Goal: Communication & Community: Answer question/provide support

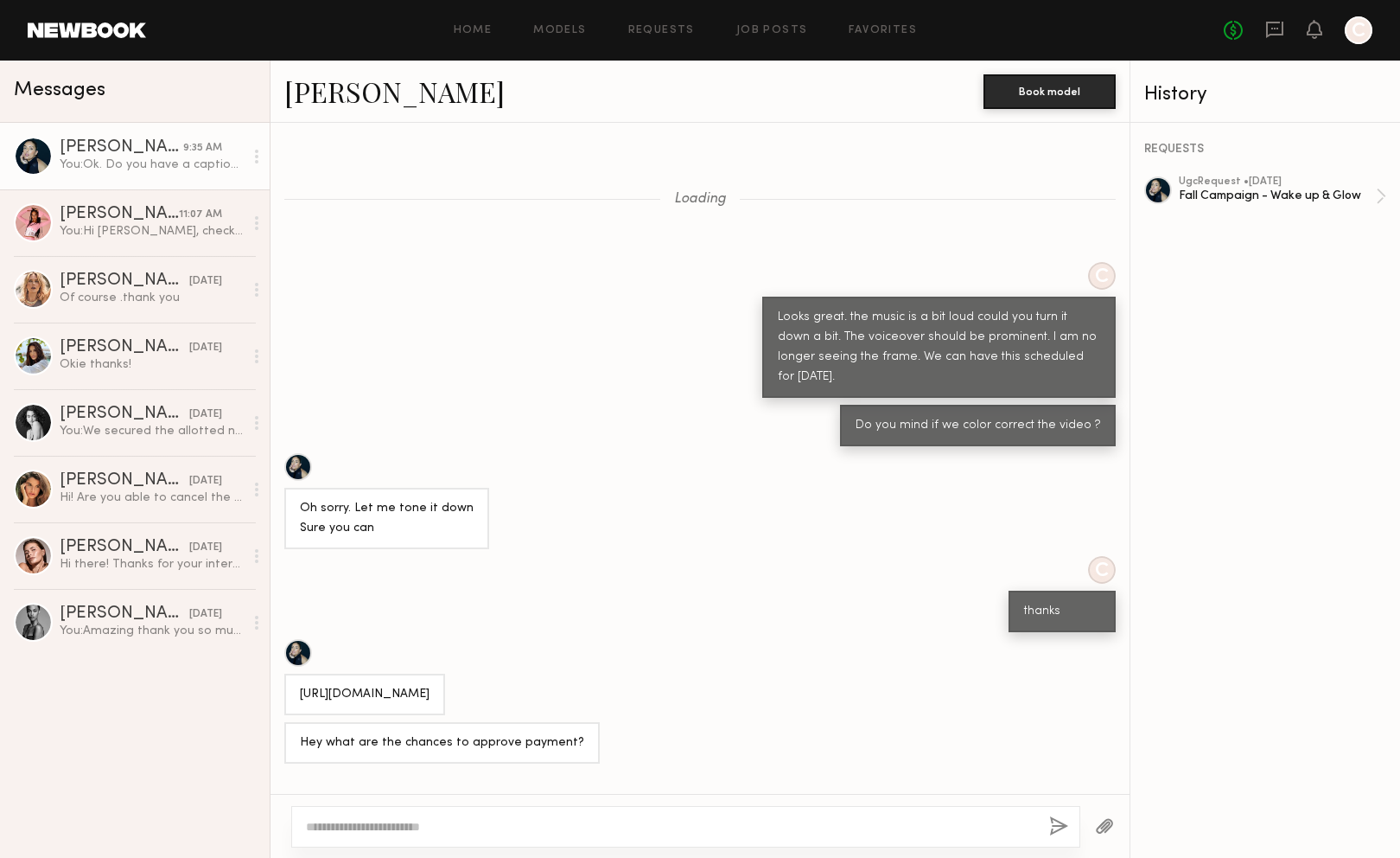
scroll to position [1023, 0]
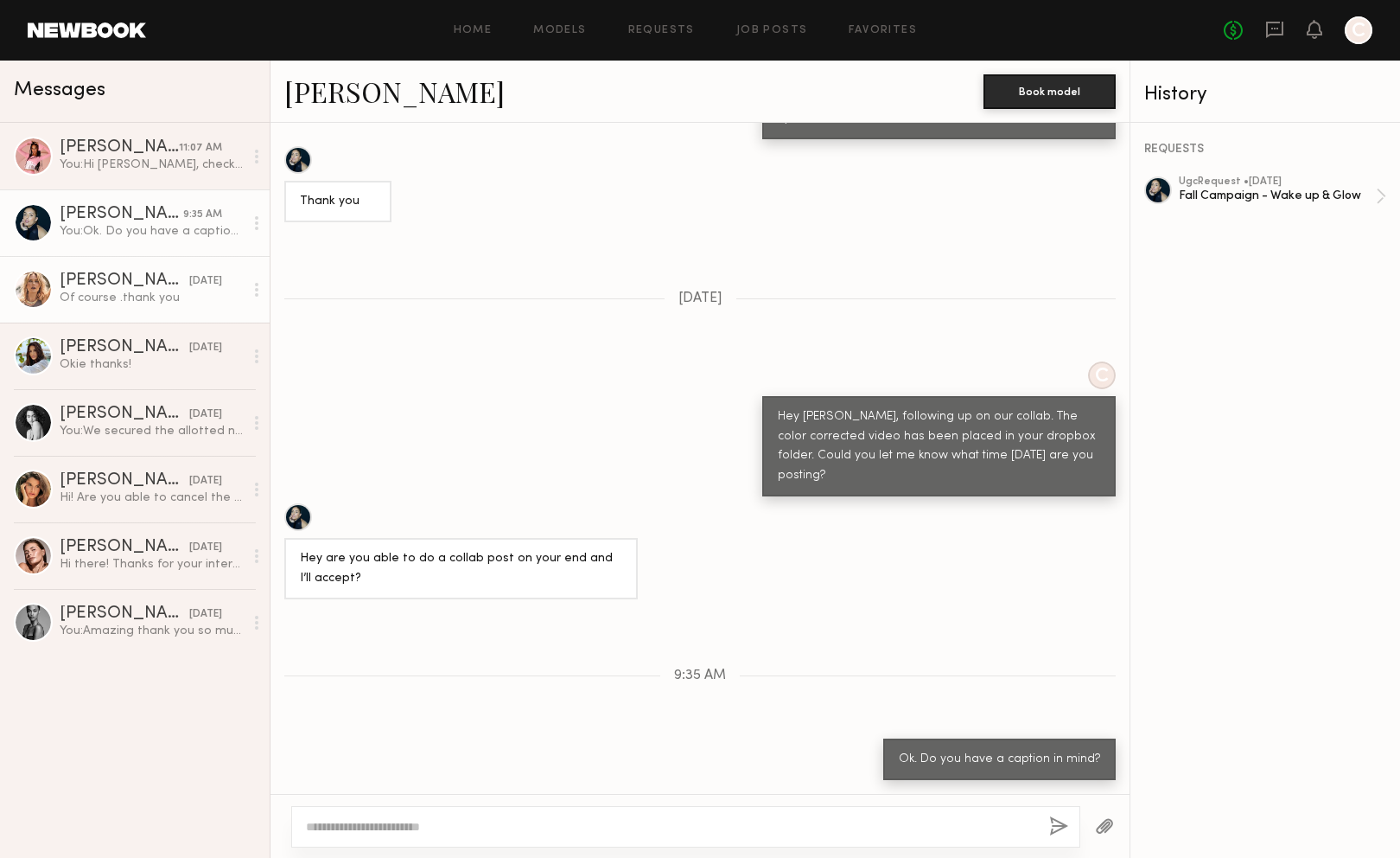
scroll to position [779, 0]
click at [184, 173] on div "You: Hi [PERSON_NAME], checking in to see when we can expect to review the reel?" at bounding box center [151, 165] width 184 height 17
click at [161, 167] on div "You: Hi [PERSON_NAME], checking in to see when we can expect to review the reel?" at bounding box center [151, 165] width 184 height 17
click at [154, 165] on div "You: Hi [PERSON_NAME], checking in to see when we can expect to review the reel?" at bounding box center [151, 165] width 184 height 17
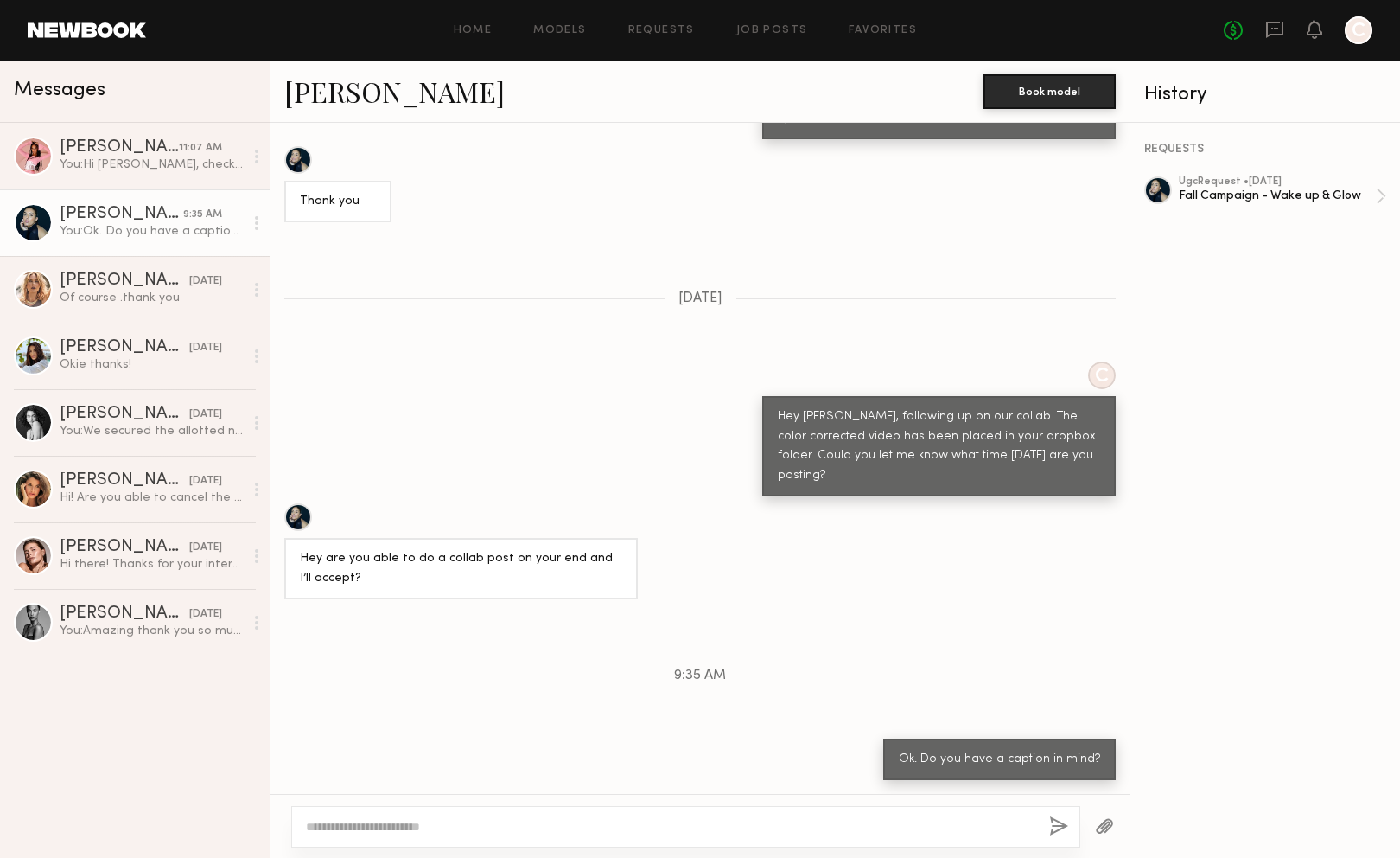
click at [154, 165] on div "You: Hi [PERSON_NAME], checking in to see when we can expect to review the reel?" at bounding box center [151, 165] width 184 height 17
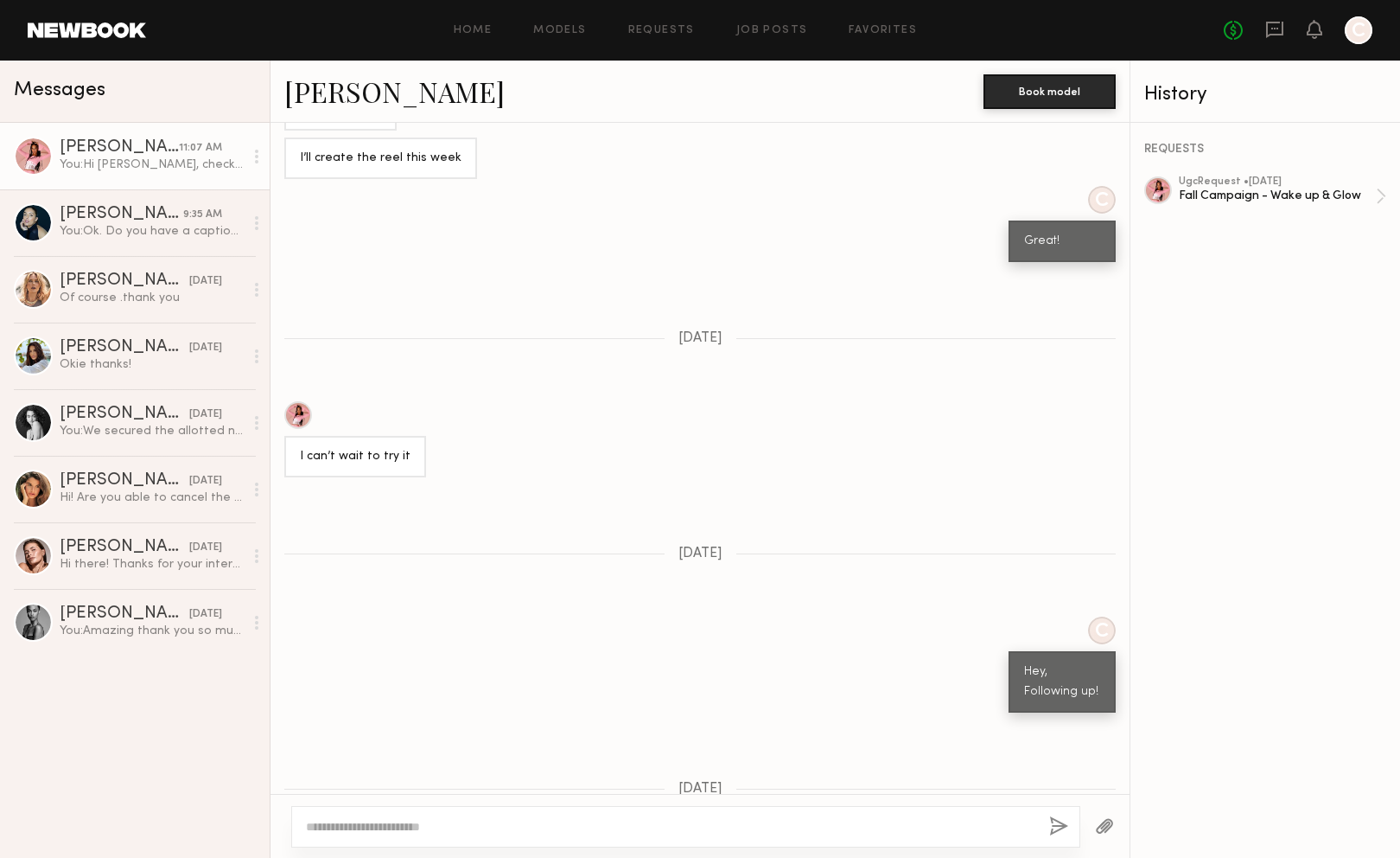
scroll to position [1660, 0]
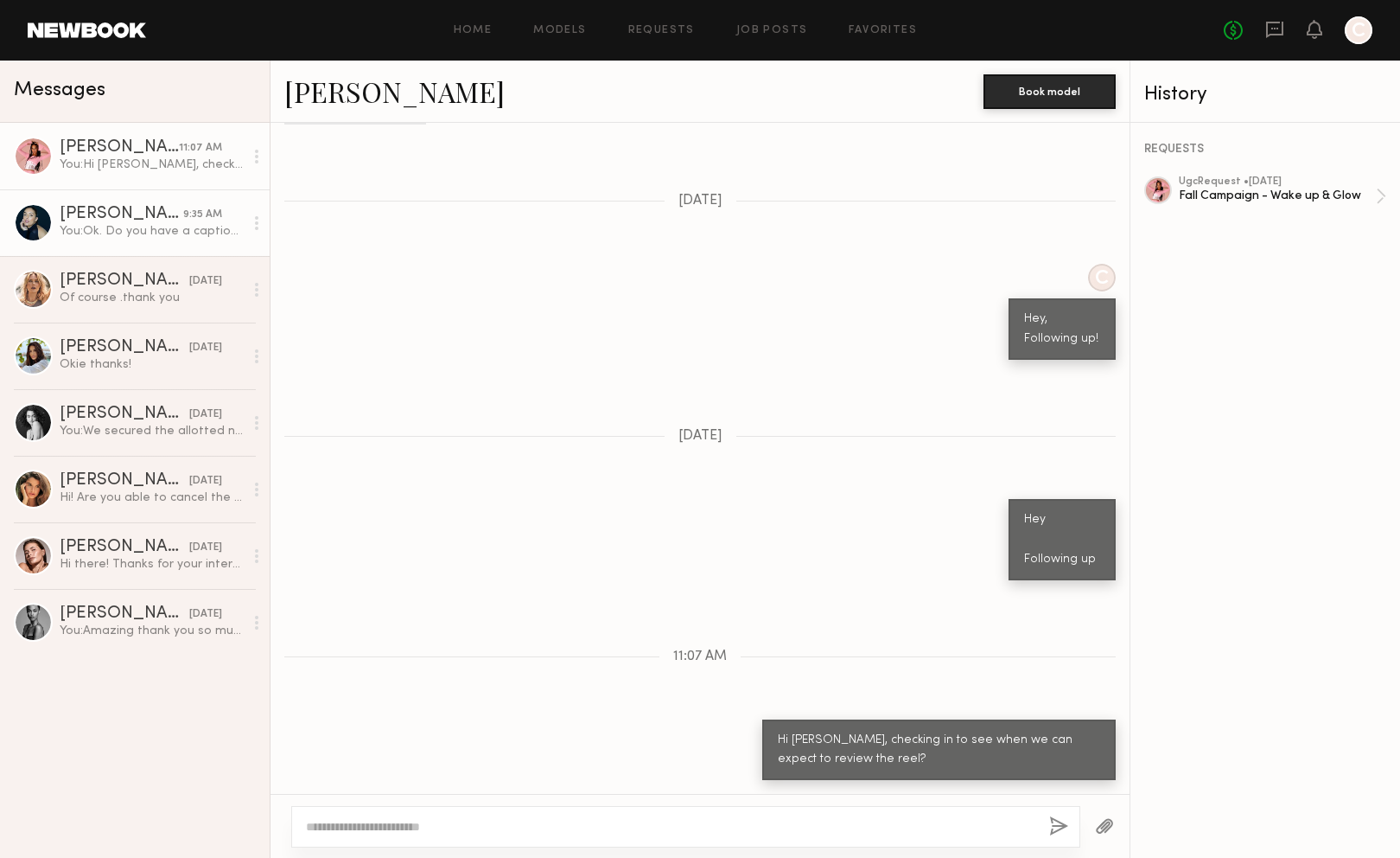
click at [137, 221] on div "[PERSON_NAME]" at bounding box center [121, 214] width 124 height 17
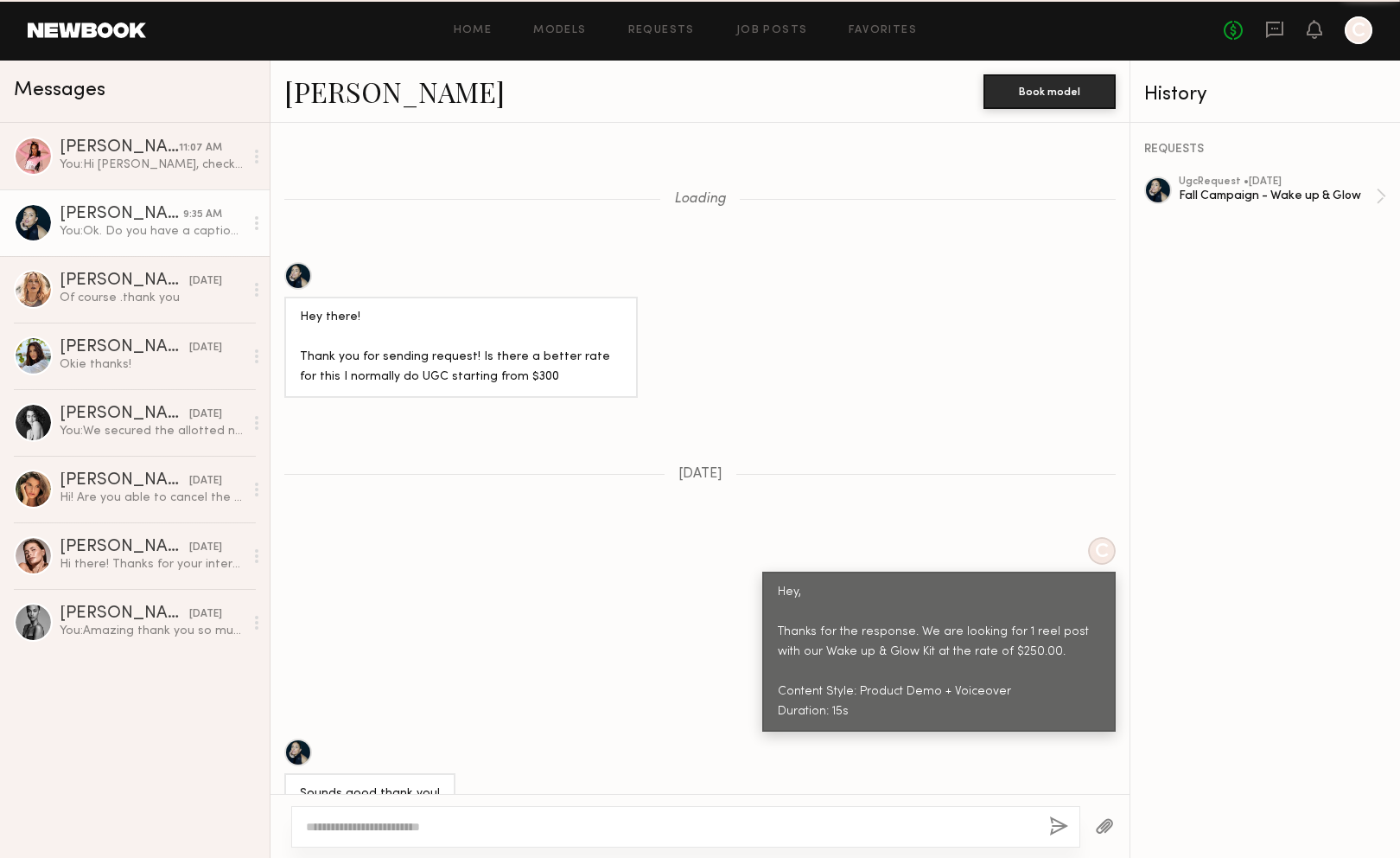
scroll to position [10402, 0]
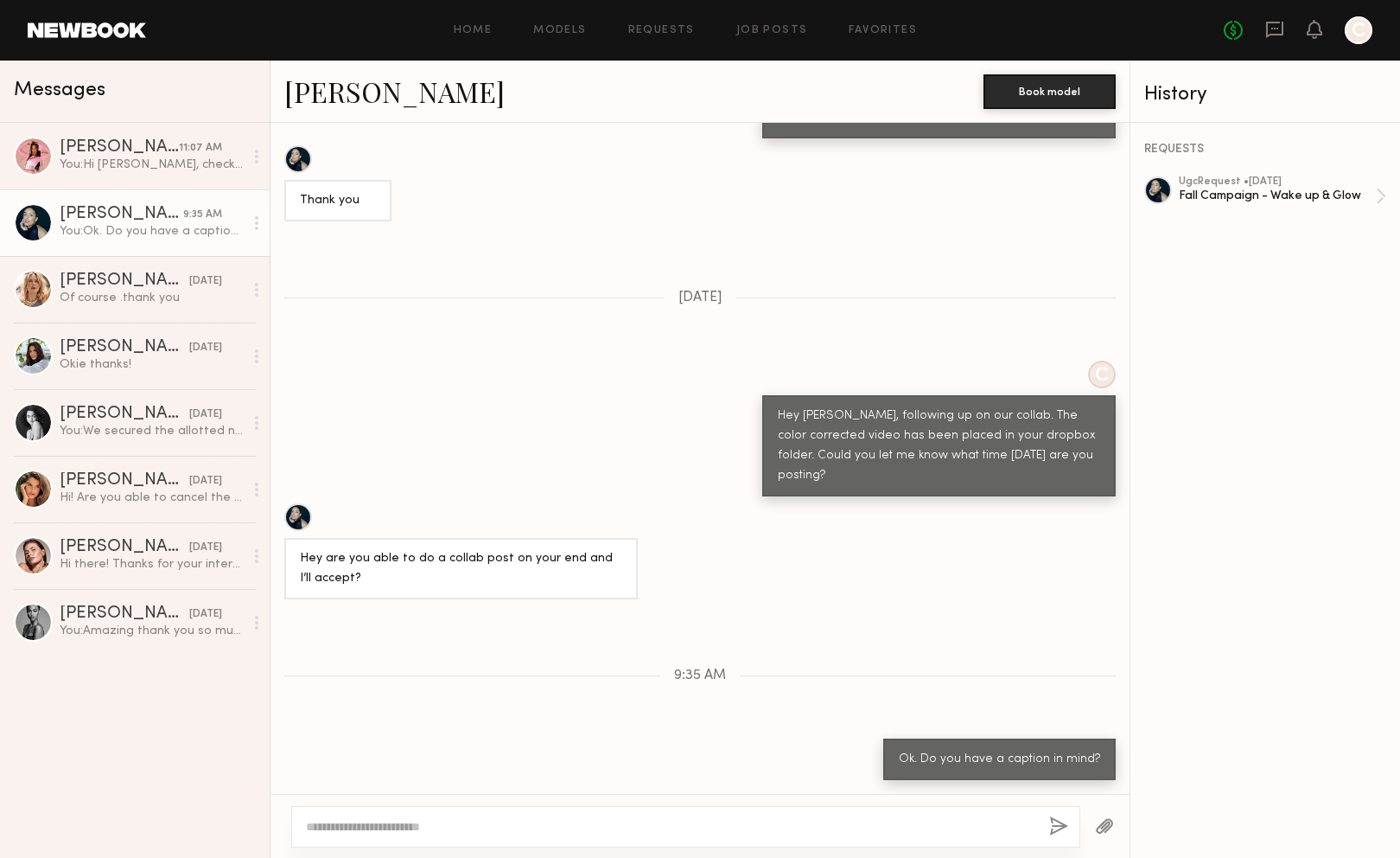
click at [163, 231] on div "You: Ok. Do you have a caption in mind?" at bounding box center [151, 231] width 184 height 17
click at [128, 179] on link "[PERSON_NAME] 11:07 AM You: Hi [PERSON_NAME], checking in to see when we can ex…" at bounding box center [135, 156] width 270 height 67
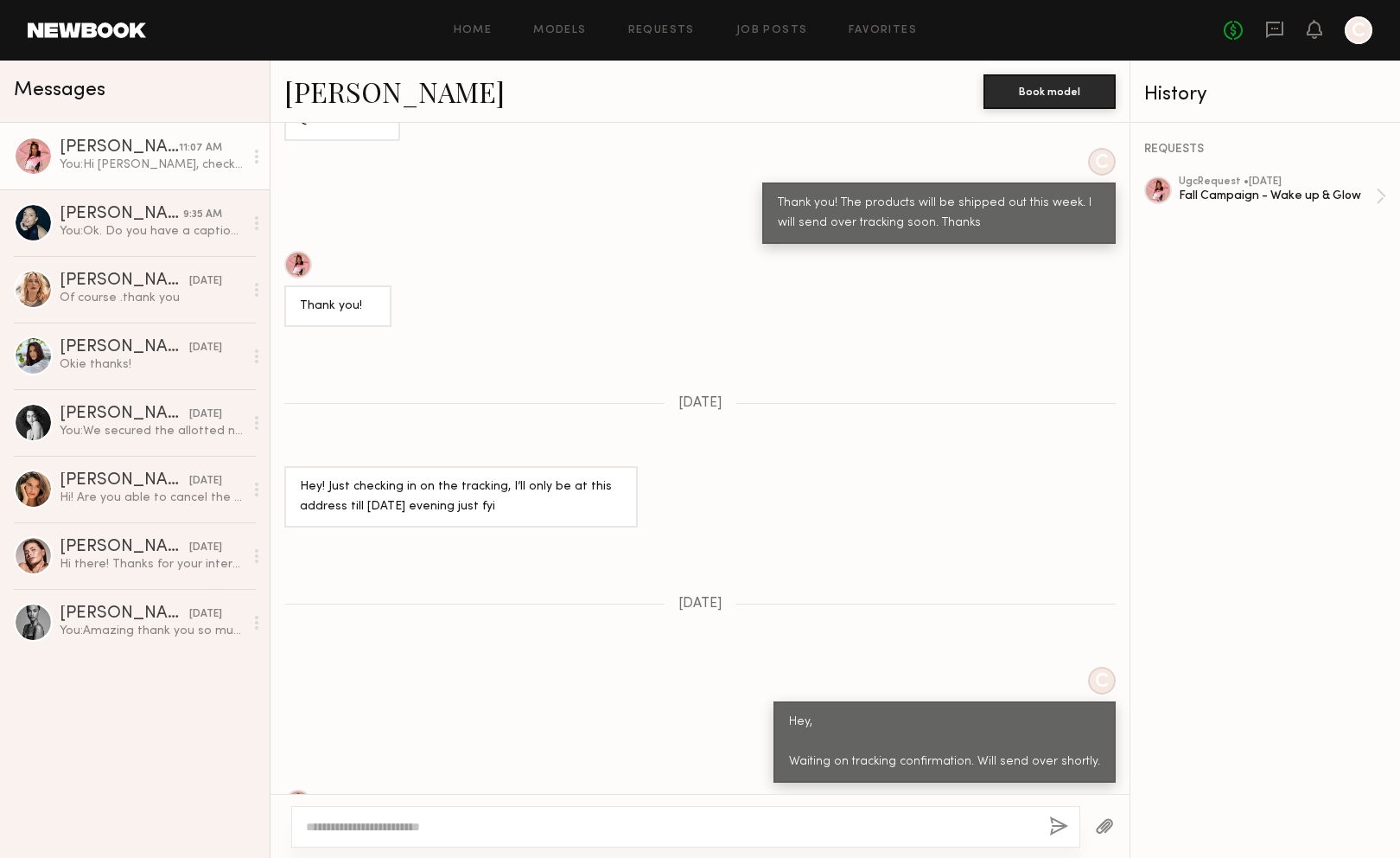
scroll to position [1297, 0]
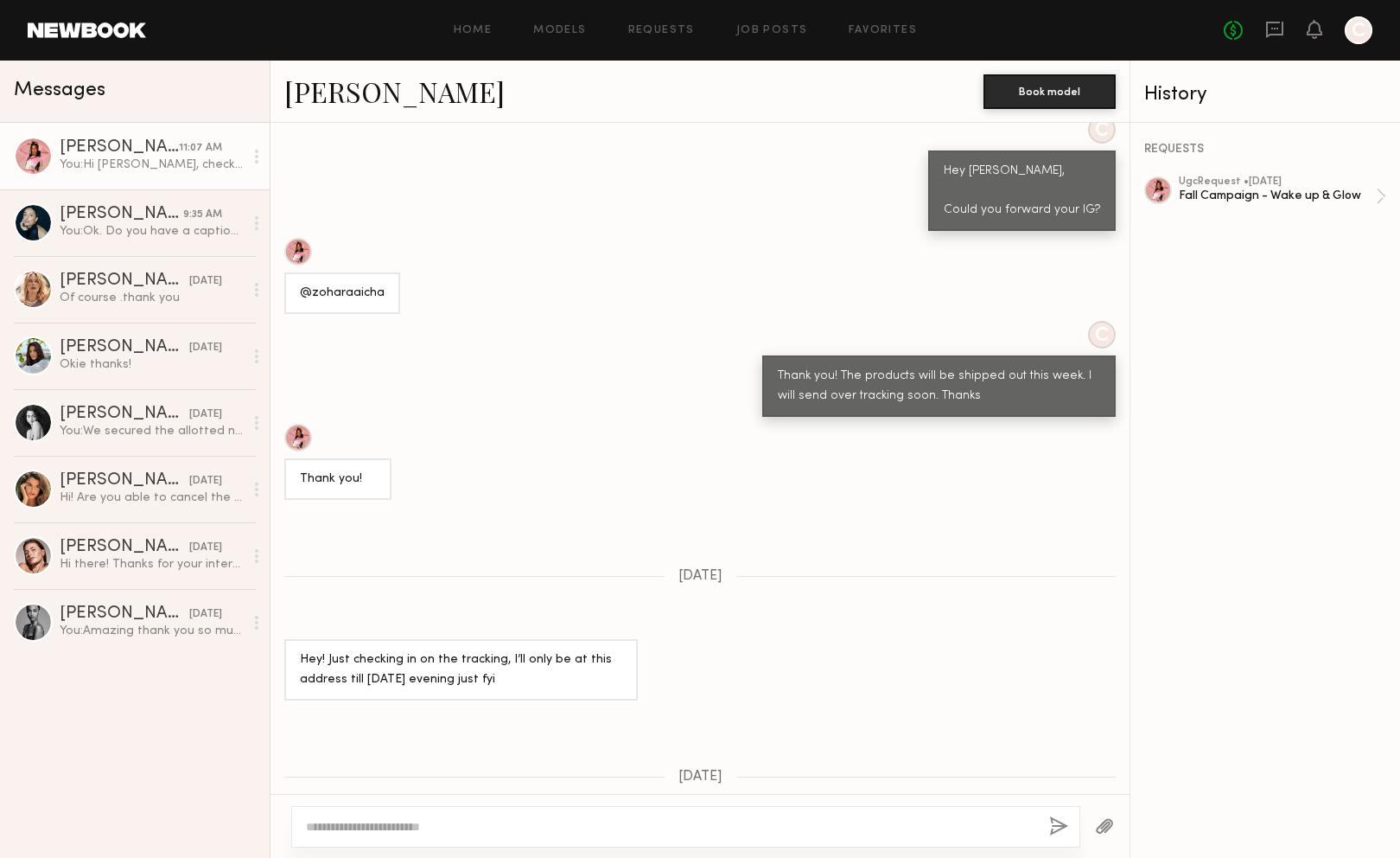
click at [343, 284] on div "@zoharaaicha" at bounding box center [342, 294] width 84 height 20
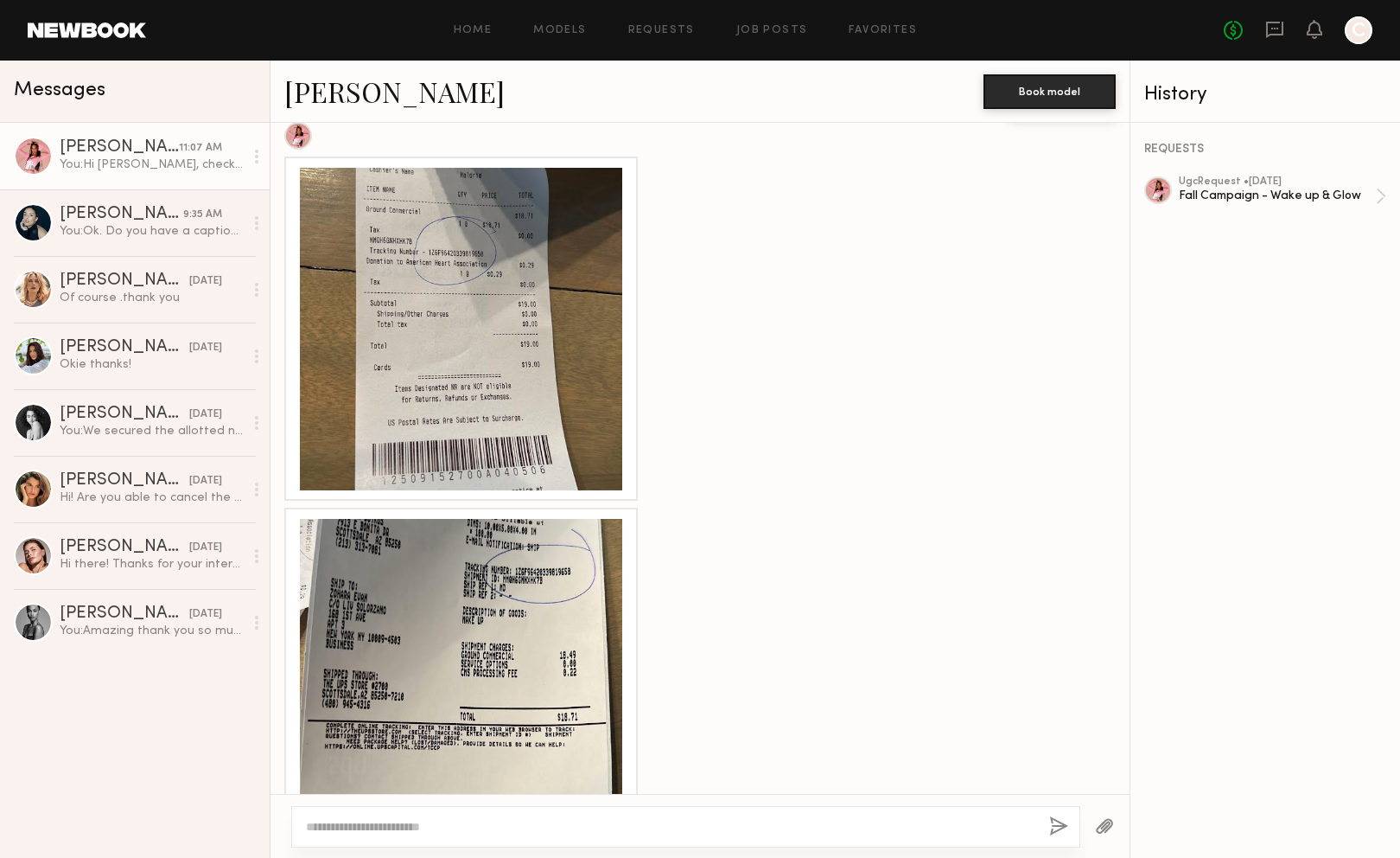
scroll to position [4755, 0]
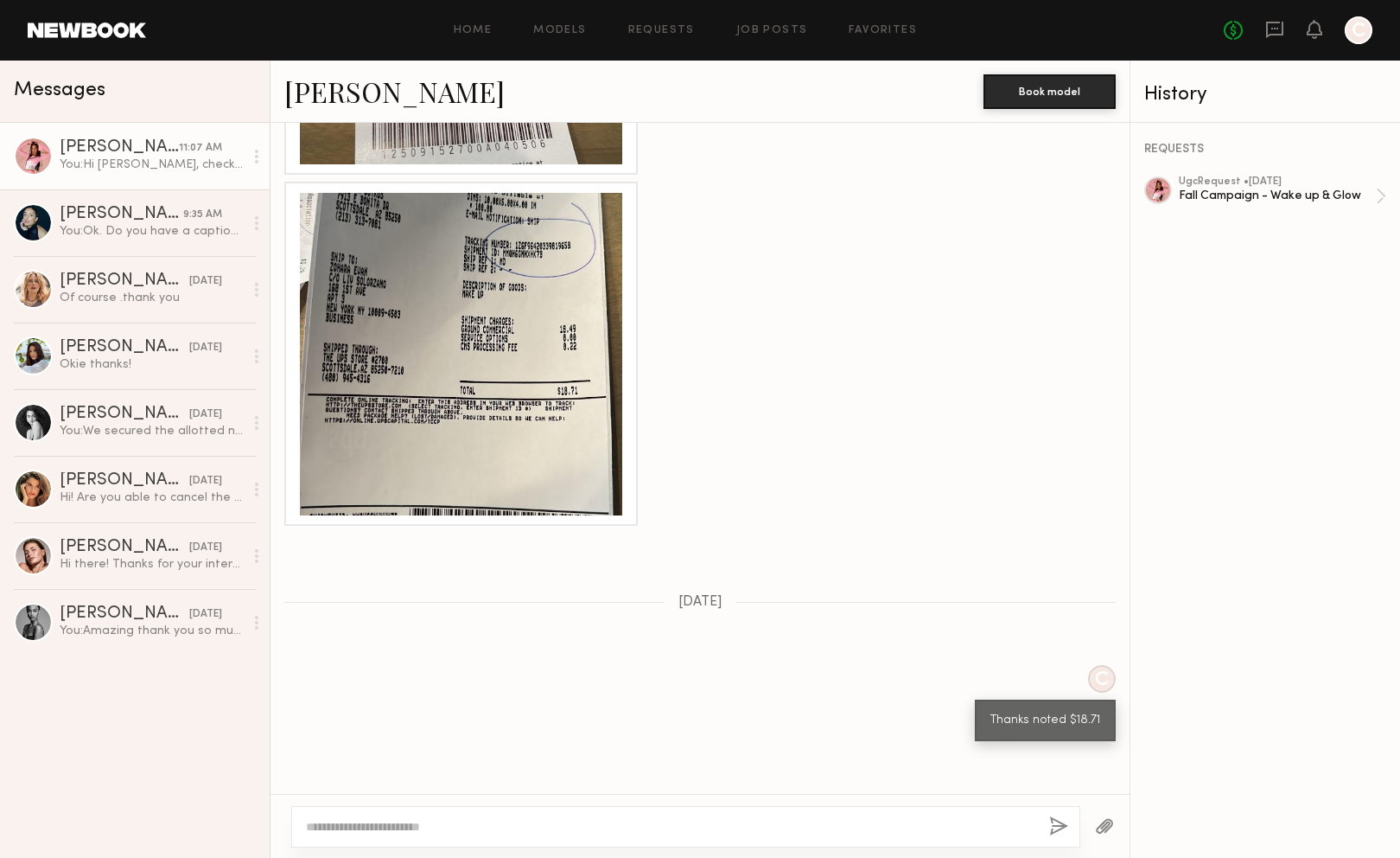
click at [153, 171] on div "You: Hi [PERSON_NAME], checking in to see when we can expect to review the reel?" at bounding box center [151, 165] width 184 height 17
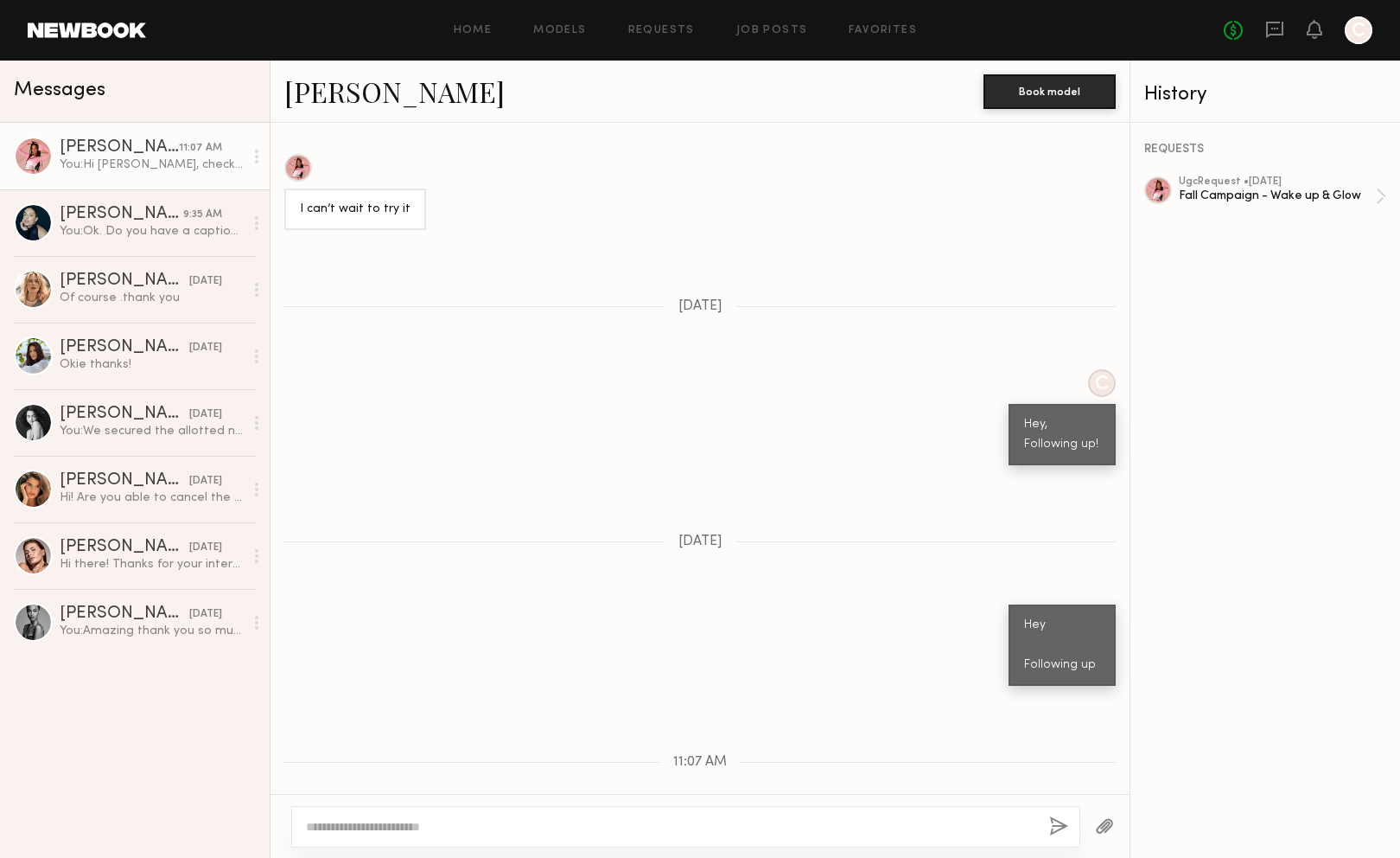
scroll to position [5941, 0]
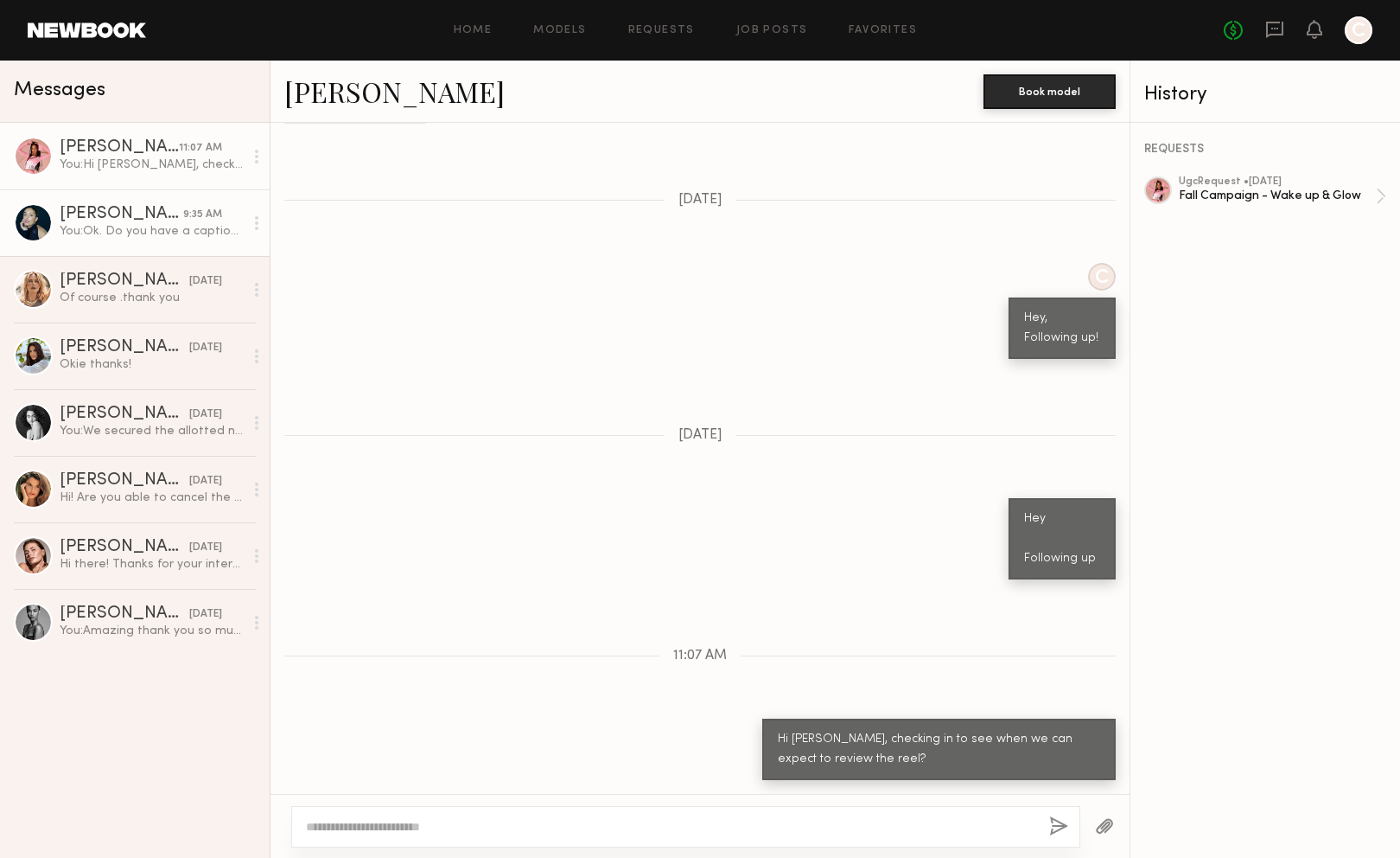
click at [169, 232] on div "You: Ok. Do you have a caption in mind?" at bounding box center [151, 231] width 184 height 17
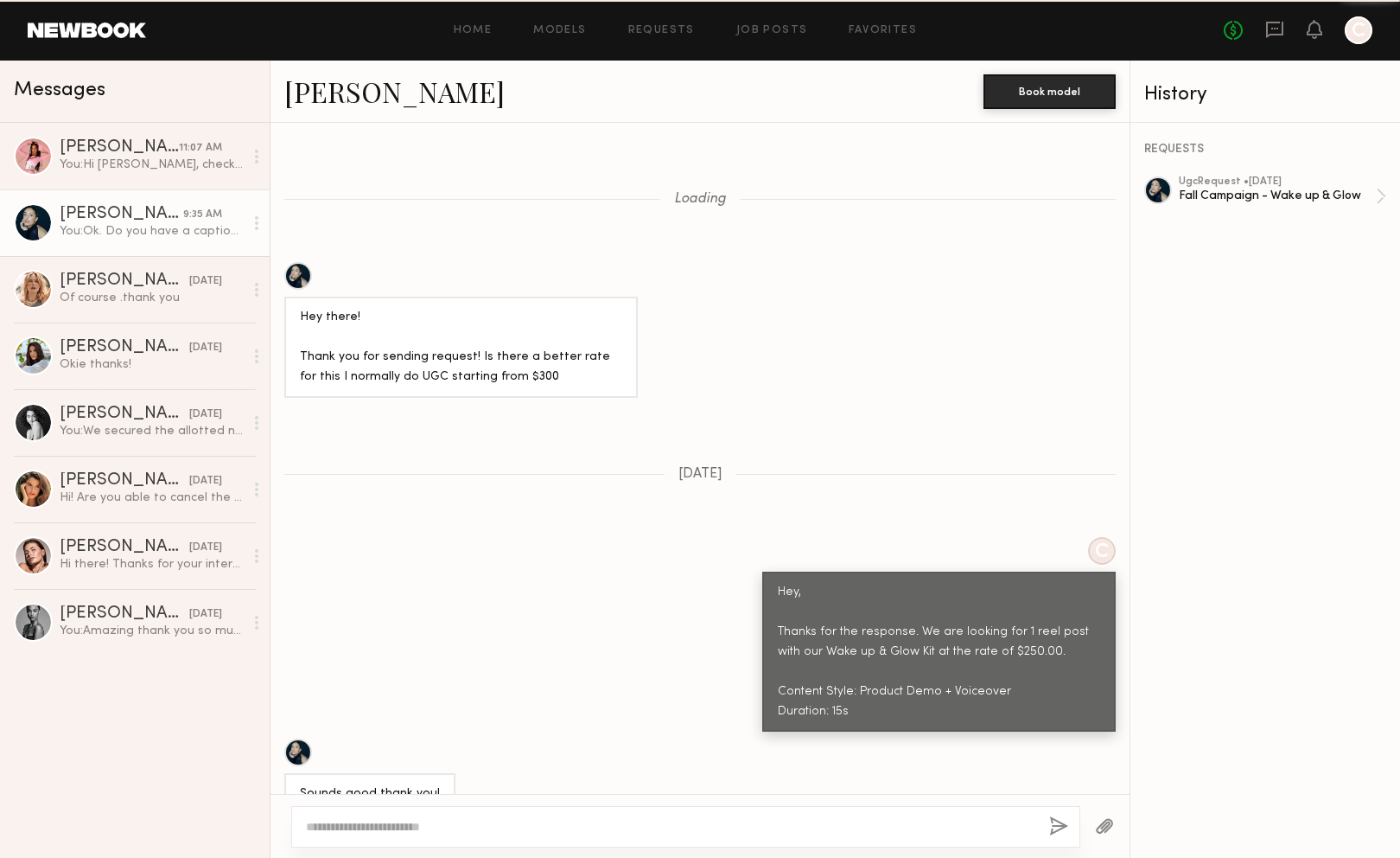
scroll to position [10402, 0]
